Goal: Task Accomplishment & Management: Complete application form

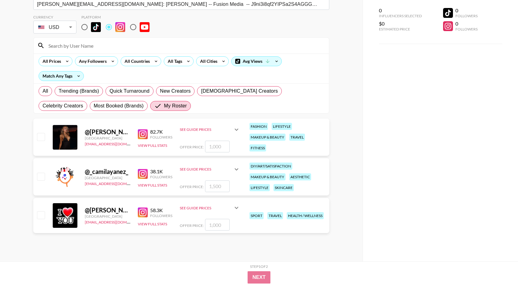
scroll to position [44, 0]
type input "3"
checkbox input "true"
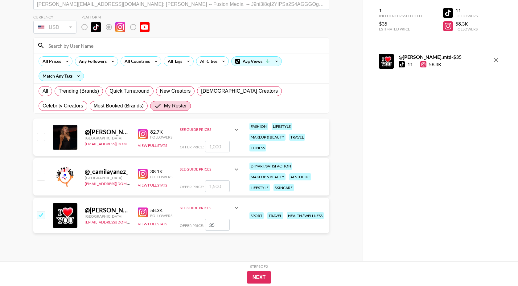
type input "3"
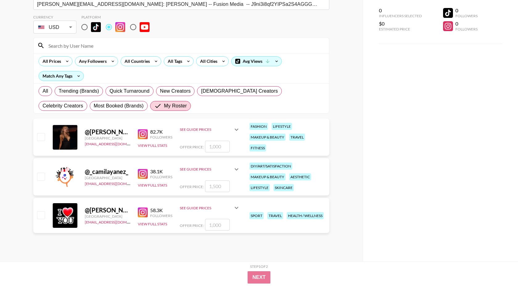
checkbox input "true"
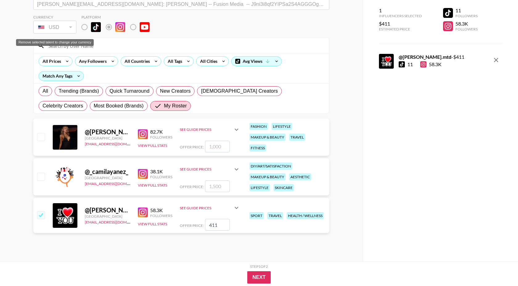
type input "411"
click at [68, 27] on div "USD" at bounding box center [55, 27] width 41 height 11
click at [43, 214] on input "checkbox" at bounding box center [40, 214] width 7 height 7
checkbox input "false"
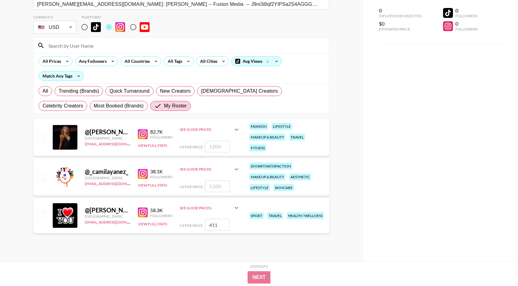
click at [68, 27] on body "Select a Booker [EMAIL_ADDRESS][DOMAIN_NAME]: [PERSON_NAME] -- Fusion Media -- …" at bounding box center [259, 121] width 518 height 330
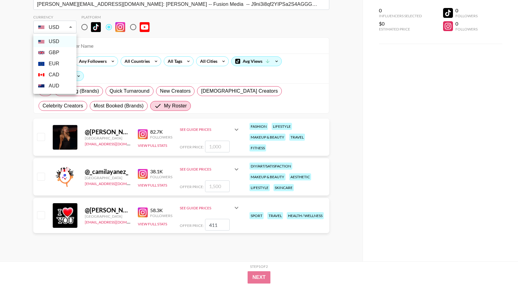
click at [59, 63] on li "EUR" at bounding box center [54, 63] width 43 height 11
type input "EUR"
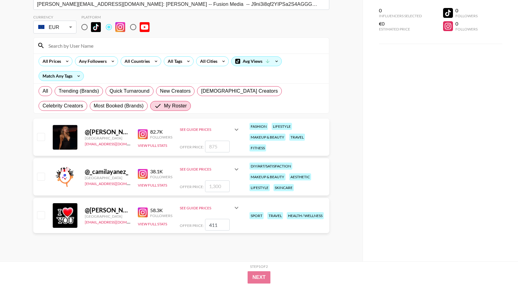
click at [42, 219] on input "checkbox" at bounding box center [40, 214] width 7 height 7
checkbox input "true"
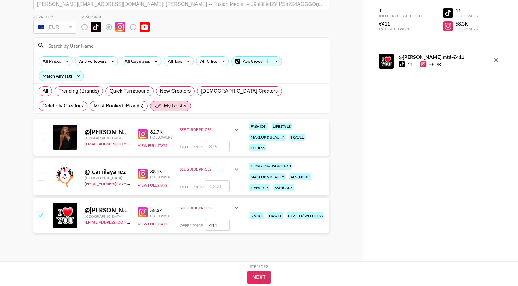
click at [216, 227] on input "411" at bounding box center [217, 225] width 25 height 12
click at [216, 228] on input "411" at bounding box center [217, 225] width 25 height 12
click at [214, 224] on input "411" at bounding box center [217, 225] width 25 height 12
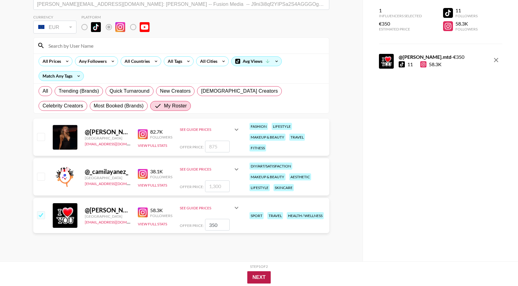
type input "350"
click at [257, 281] on button "Next" at bounding box center [259, 278] width 24 height 12
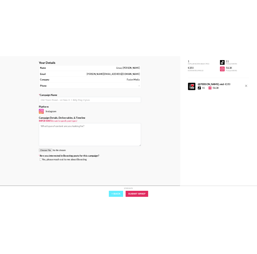
scroll to position [25, 0]
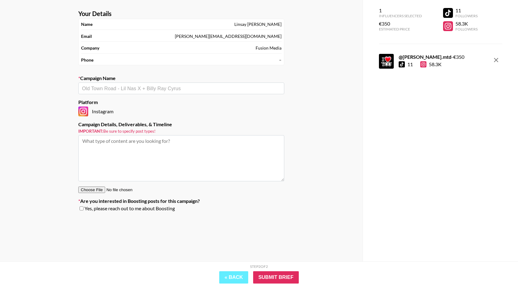
click at [163, 88] on input "text" at bounding box center [181, 88] width 199 height 7
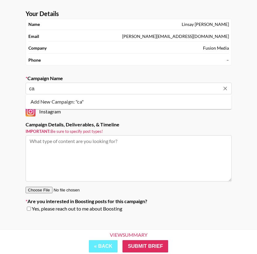
type input "c"
paste input "[PERSON_NAME] Grand Prix Cycliste de Montréal"
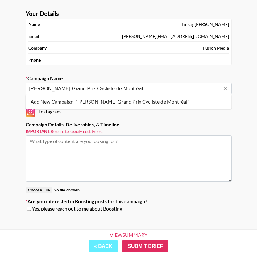
type input "[PERSON_NAME] Grand Prix Cycliste de Montréal"
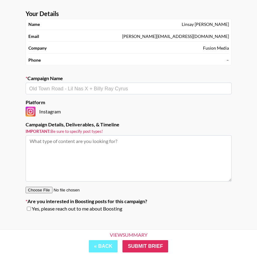
click at [108, 156] on textarea at bounding box center [129, 158] width 206 height 46
paste textarea "Campaign Details [PERSON_NAME]’s Canadian debut during one of the most prestigi…"
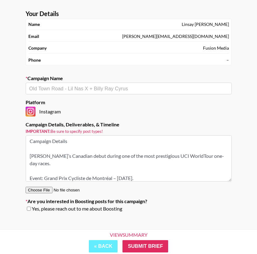
scroll to position [215, 0]
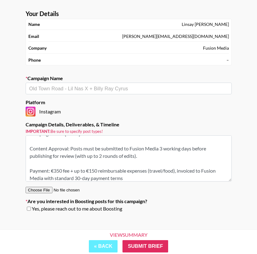
drag, startPoint x: 72, startPoint y: 170, endPoint x: 177, endPoint y: 170, distance: 105.1
click at [177, 170] on textarea "Campaign Details [PERSON_NAME]’s Canadian debut during one of the most prestigi…" at bounding box center [129, 158] width 206 height 46
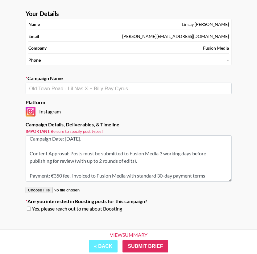
scroll to position [210, 0]
click at [72, 176] on textarea "Campaign Details [PERSON_NAME]’s Canadian debut during one of the most prestigi…" at bounding box center [129, 158] width 206 height 46
drag, startPoint x: 31, startPoint y: 175, endPoint x: 53, endPoint y: 172, distance: 23.1
click at [53, 172] on textarea "Campaign Details [PERSON_NAME]’s Canadian debut during one of the most prestigi…" at bounding box center [129, 158] width 206 height 46
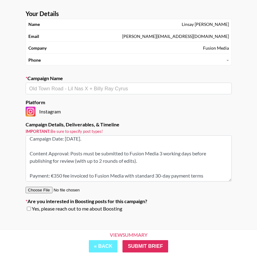
drag, startPoint x: 51, startPoint y: 175, endPoint x: 155, endPoint y: 175, distance: 103.6
click at [155, 176] on textarea "Campaign Details [PERSON_NAME]’s Canadian debut during one of the most prestigi…" at bounding box center [129, 158] width 206 height 46
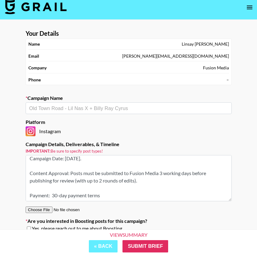
scroll to position [32, 0]
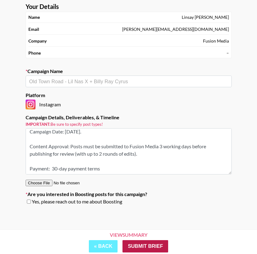
type textarea "Campaign Details [PERSON_NAME]’s Canadian debut during one of the most prestigi…"
click at [154, 242] on input "Submit Brief" at bounding box center [145, 246] width 46 height 12
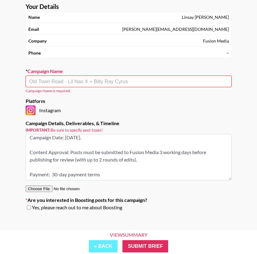
click at [151, 85] on div "​" at bounding box center [129, 82] width 206 height 12
paste input "[PERSON_NAME] Grand Prix Cycliste de Montréal"
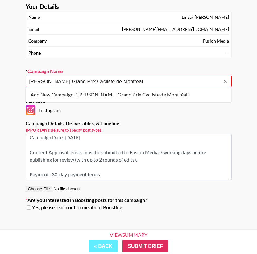
click at [138, 94] on li "Add New Campaign: "[PERSON_NAME] Grand Prix Cycliste de Montréal"" at bounding box center [129, 95] width 206 height 10
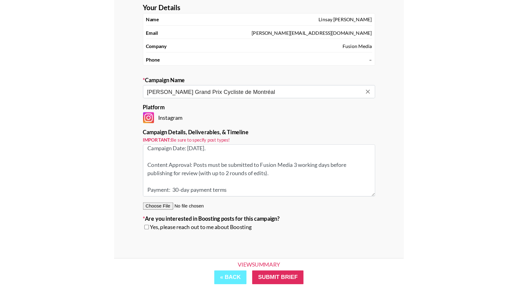
scroll to position [25, 0]
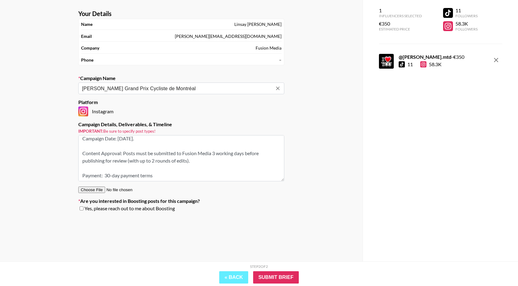
type input "[PERSON_NAME] Grand Prix Cycliste de Montréal"
click at [253, 35] on div "[PERSON_NAME][EMAIL_ADDRESS][DOMAIN_NAME]" at bounding box center [228, 37] width 107 height 6
click at [280, 275] on input "Submit Brief" at bounding box center [276, 278] width 46 height 12
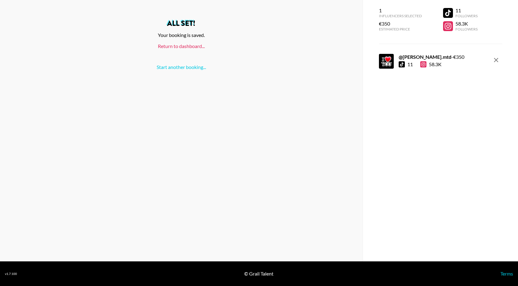
click at [186, 47] on link "Return to dashboard..." at bounding box center [181, 46] width 47 height 6
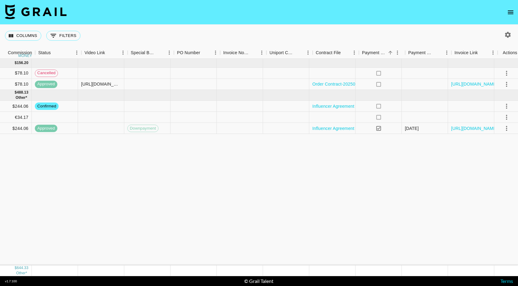
scroll to position [0, 583]
click at [507, 118] on icon "select merge strategy" at bounding box center [505, 117] width 7 height 7
click at [503, 130] on li "Confirm" at bounding box center [498, 130] width 40 height 11
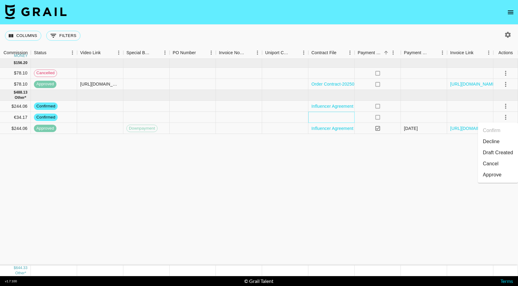
click at [334, 117] on div at bounding box center [331, 117] width 46 height 11
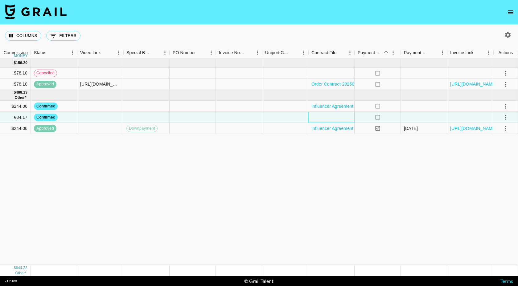
click at [334, 117] on div at bounding box center [331, 117] width 46 height 11
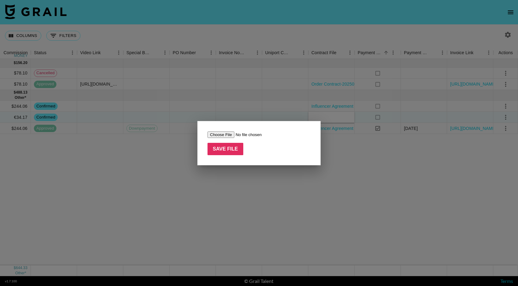
click at [216, 136] on input "file" at bounding box center [246, 135] width 78 height 6
type input "C:\fakepath\Montreal Influencer Agreement - 2025 - 14_09_2025, 17_14.pdf"
click at [223, 151] on input "Save File" at bounding box center [225, 149] width 36 height 12
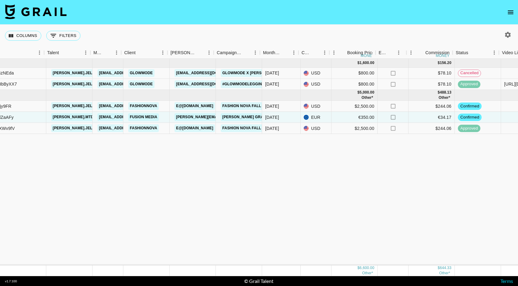
scroll to position [0, 158]
